Goal: Find specific page/section

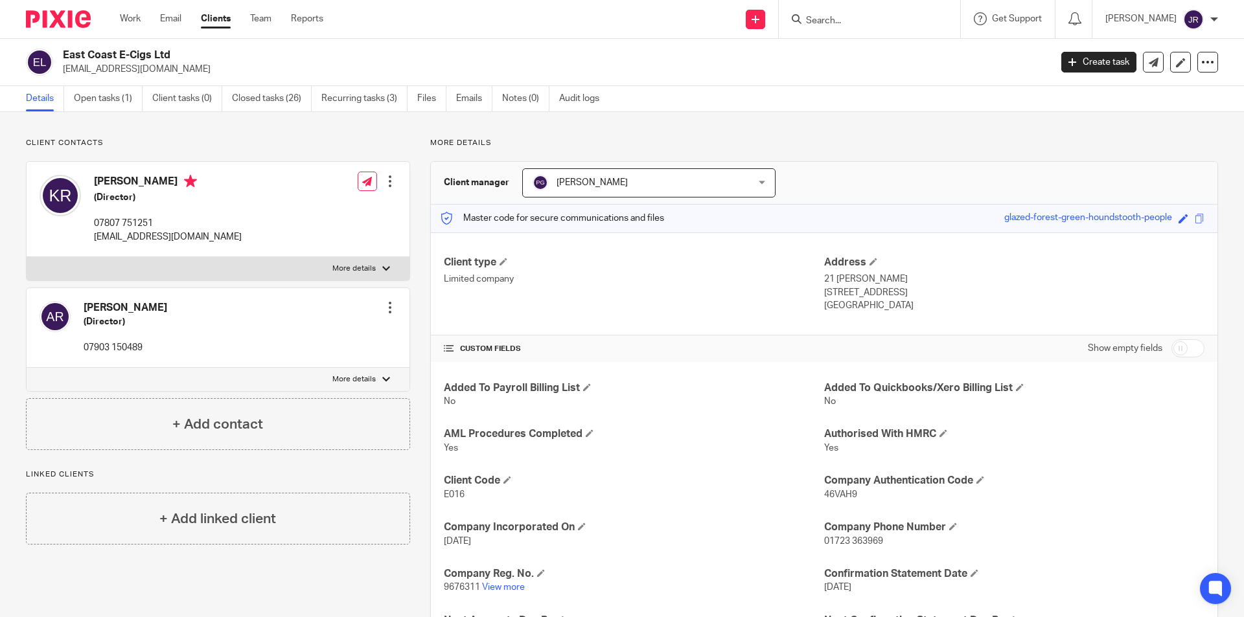
scroll to position [130, 0]
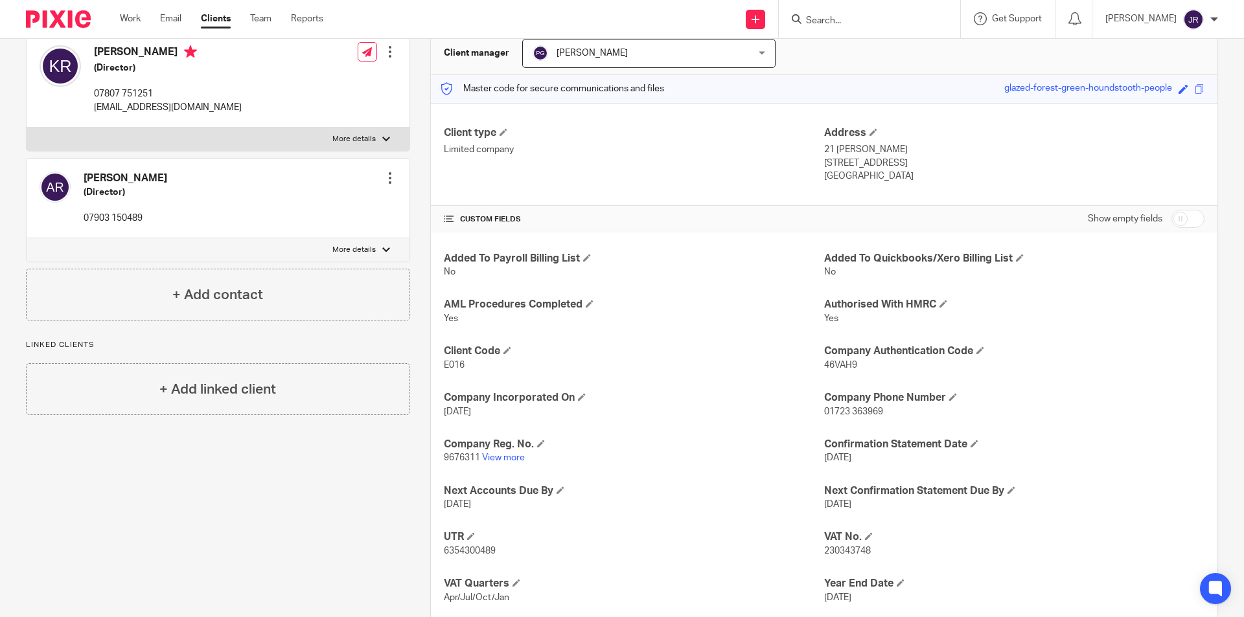
click at [921, 20] on input "Search" at bounding box center [863, 22] width 117 height 12
type input "hh"
click at [905, 53] on link at bounding box center [911, 56] width 219 height 30
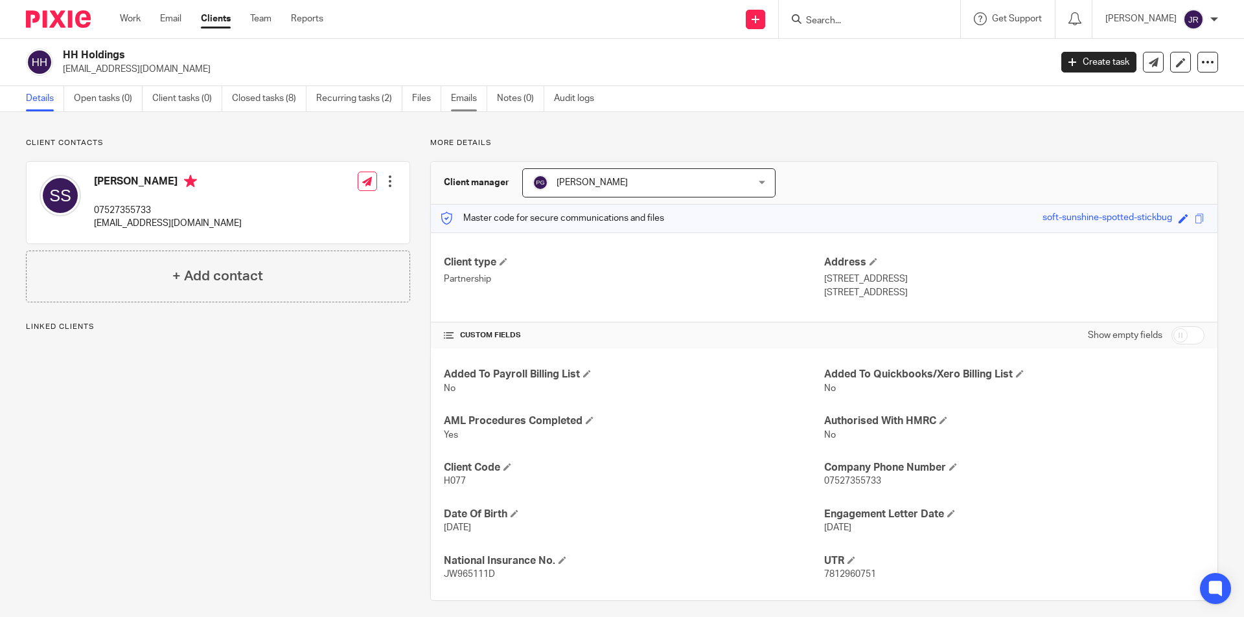
click at [474, 100] on link "Emails" at bounding box center [469, 98] width 36 height 25
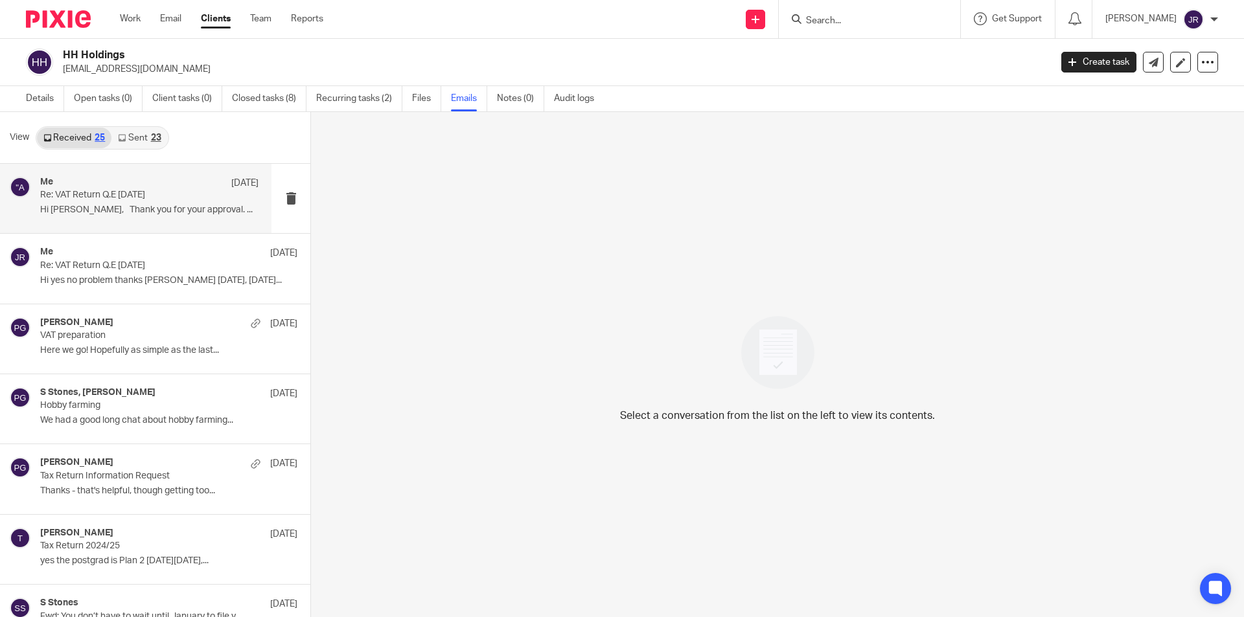
click at [103, 217] on div "Me [DATE] Re: VAT Return Q.E [DATE] Hi [PERSON_NAME], Thank you for your approv…" at bounding box center [149, 198] width 218 height 43
